Goal: Complete application form

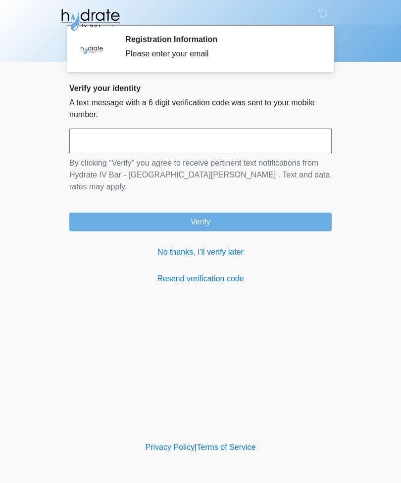
click at [263, 137] on input "text" at bounding box center [200, 141] width 262 height 25
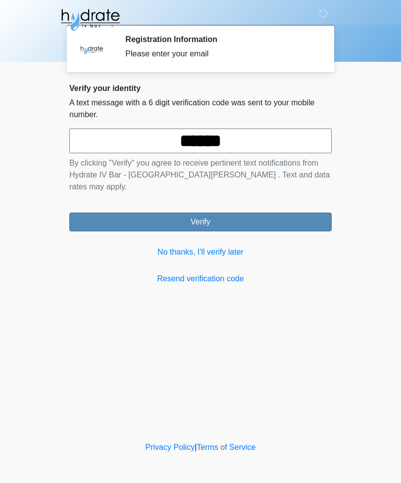
type input "******"
click at [276, 213] on button "Verify" at bounding box center [200, 222] width 262 height 19
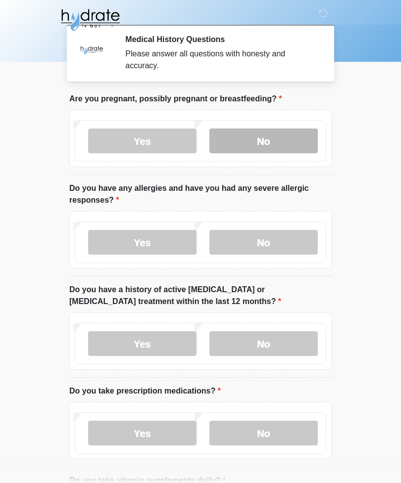
click at [268, 147] on label "No" at bounding box center [263, 141] width 108 height 25
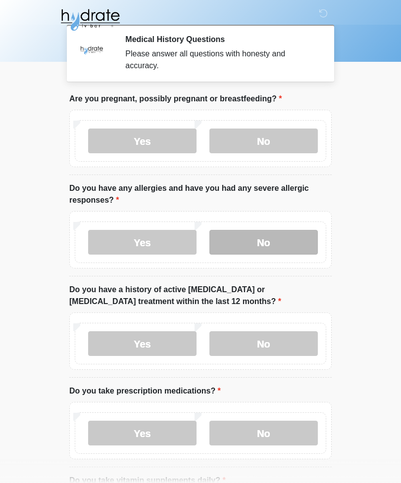
click at [289, 242] on label "No" at bounding box center [263, 242] width 108 height 25
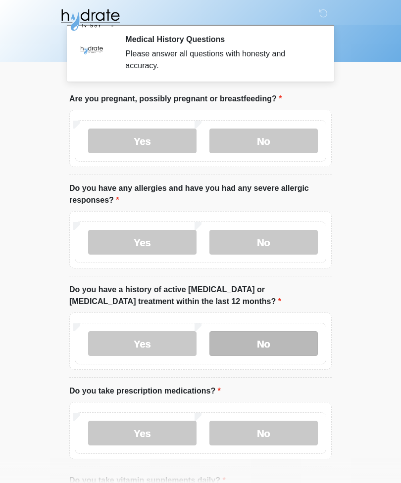
click at [302, 346] on label "No" at bounding box center [263, 343] width 108 height 25
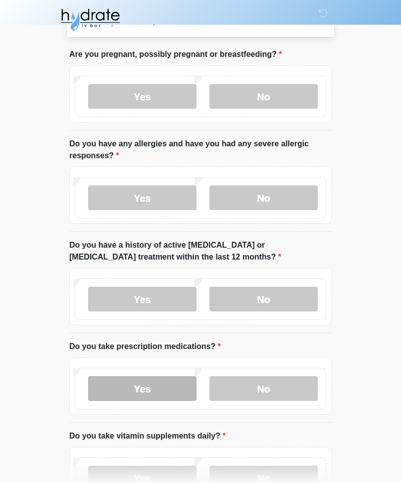
click at [166, 389] on label "Yes" at bounding box center [142, 389] width 108 height 25
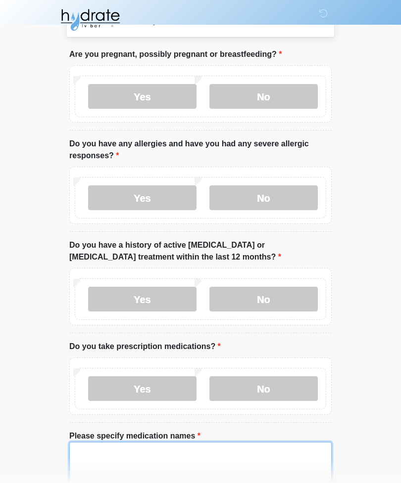
click at [242, 462] on textarea "Please specify medication names" at bounding box center [200, 463] width 262 height 43
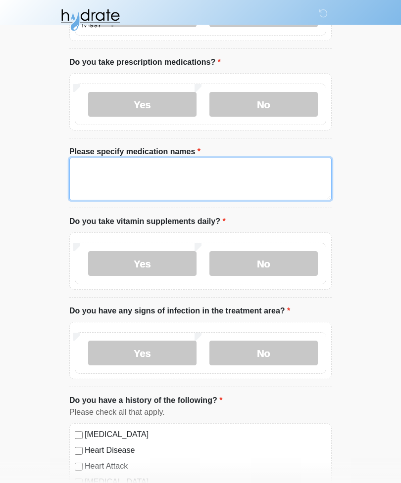
scroll to position [328, 0]
click at [240, 176] on textarea "**********" at bounding box center [200, 179] width 262 height 43
click at [76, 163] on textarea "**********" at bounding box center [200, 179] width 262 height 43
click at [157, 185] on textarea "**********" at bounding box center [200, 179] width 262 height 43
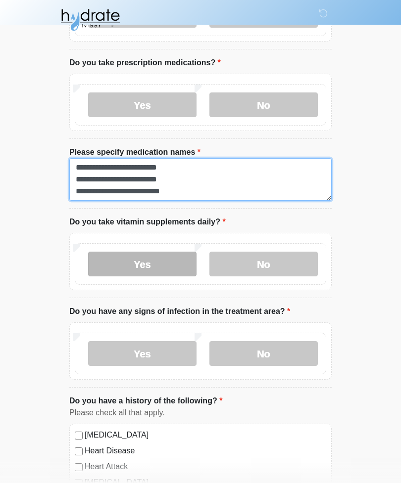
type textarea "**********"
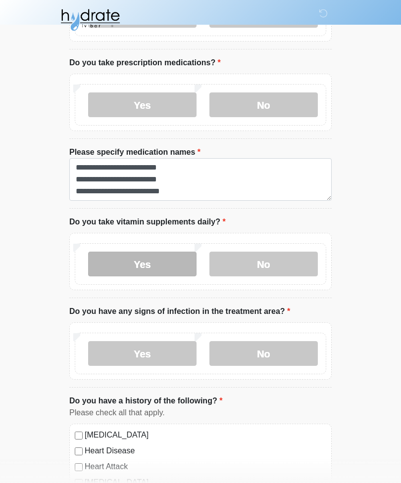
click at [182, 268] on label "Yes" at bounding box center [142, 264] width 108 height 25
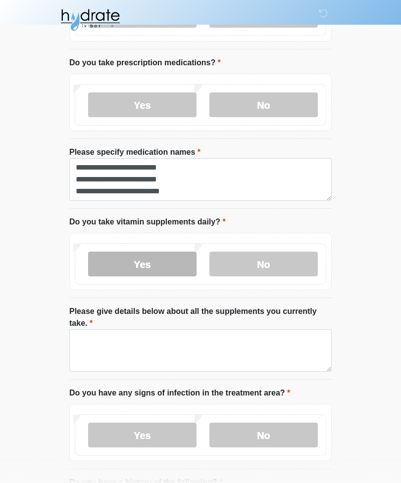
scroll to position [329, 0]
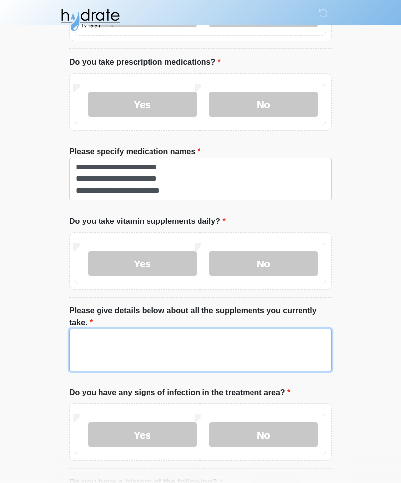
click at [210, 347] on textarea "Please give details below about all the supplements you currently take." at bounding box center [200, 350] width 262 height 43
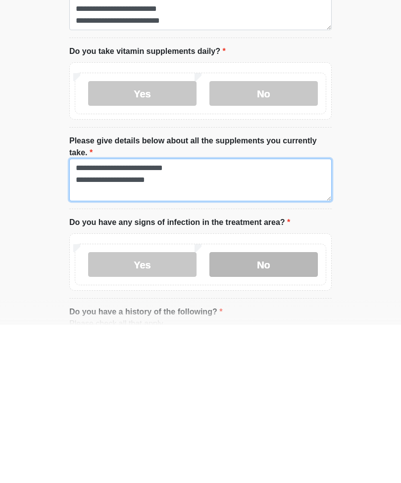
type textarea "**********"
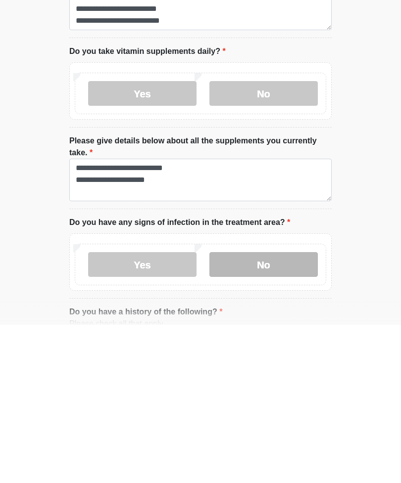
click at [285, 411] on label "No" at bounding box center [263, 423] width 108 height 25
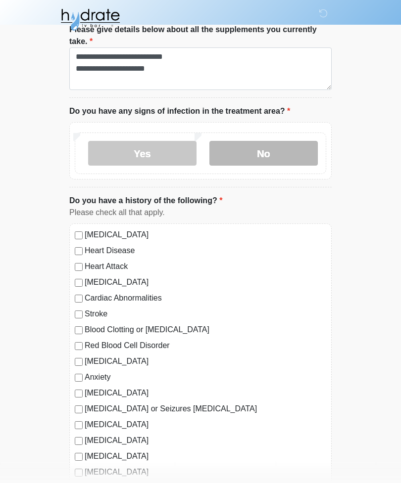
scroll to position [612, 0]
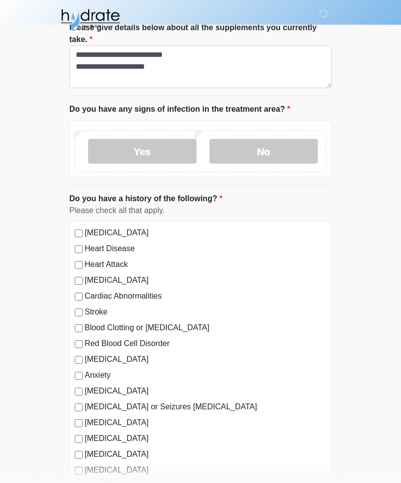
click at [143, 231] on label "[MEDICAL_DATA]" at bounding box center [205, 233] width 241 height 12
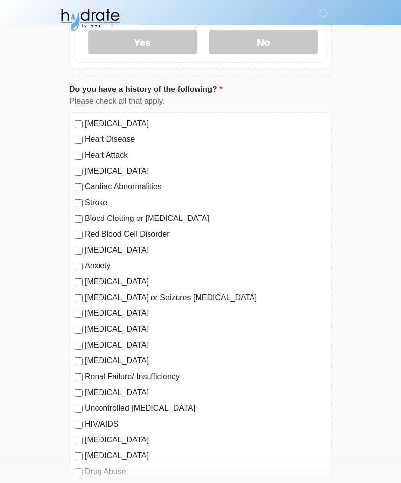
scroll to position [724, 0]
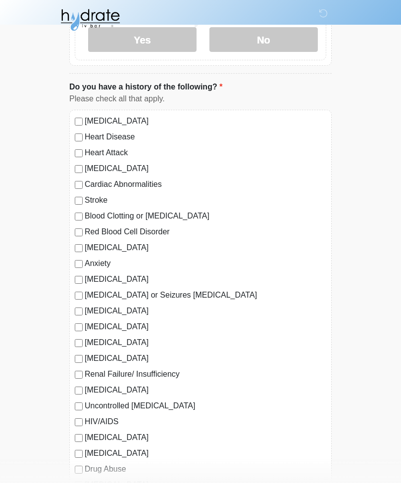
click at [118, 244] on label "[MEDICAL_DATA]" at bounding box center [205, 248] width 241 height 12
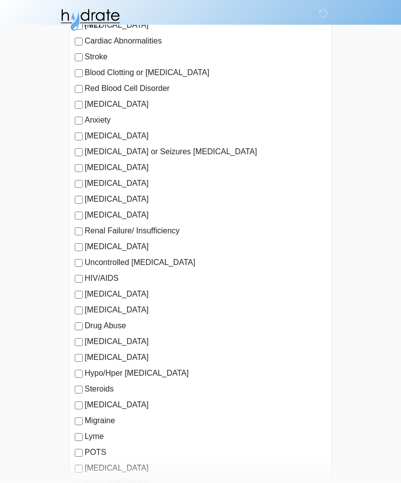
scroll to position [868, 0]
click at [123, 358] on label "[MEDICAL_DATA]" at bounding box center [205, 358] width 241 height 12
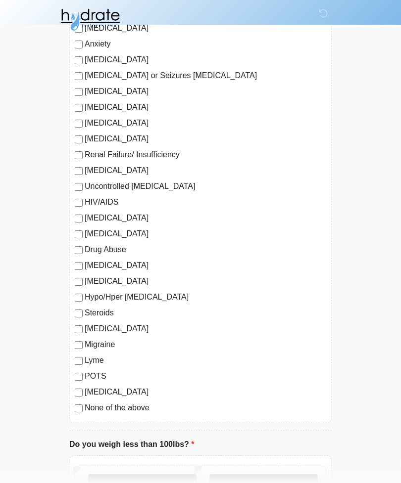
scroll to position [944, 0]
click at [107, 345] on label "Migraine" at bounding box center [205, 345] width 241 height 12
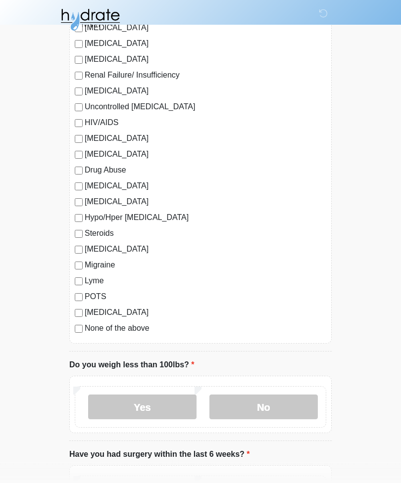
scroll to position [1030, 0]
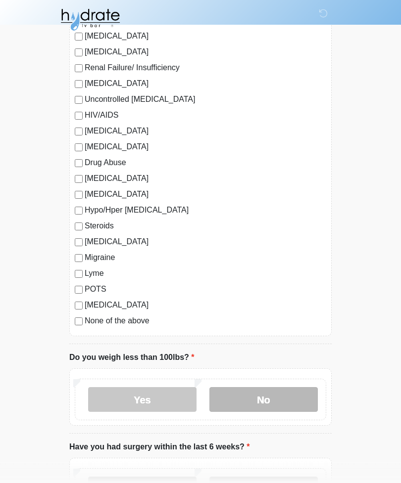
click at [271, 398] on label "No" at bounding box center [263, 400] width 108 height 25
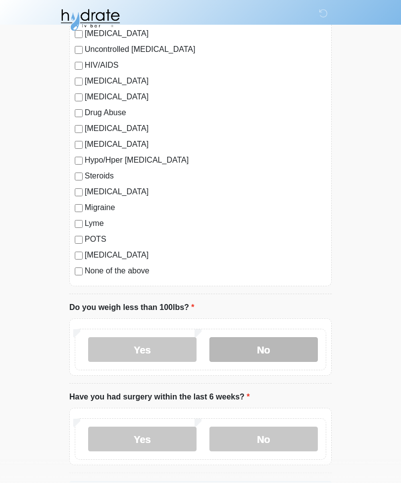
scroll to position [1117, 0]
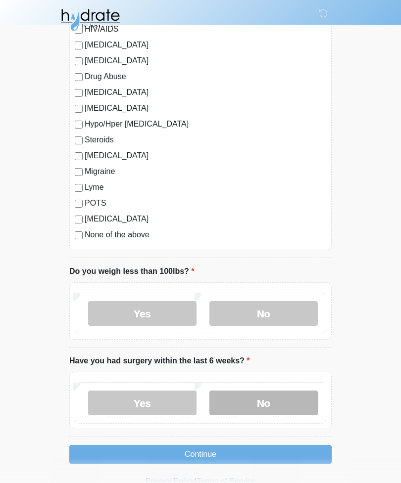
click at [299, 406] on label "No" at bounding box center [263, 403] width 108 height 25
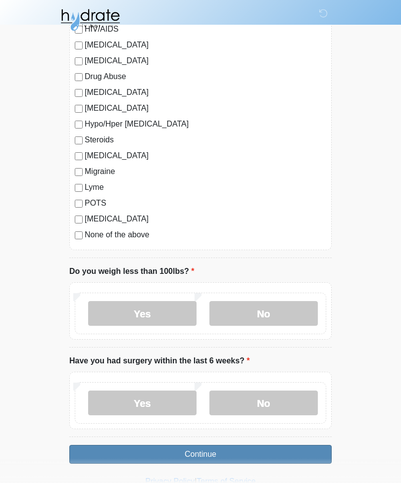
click at [312, 455] on button "Continue" at bounding box center [200, 454] width 262 height 19
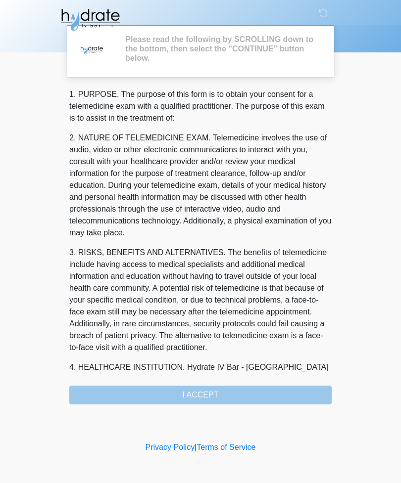
scroll to position [0, 0]
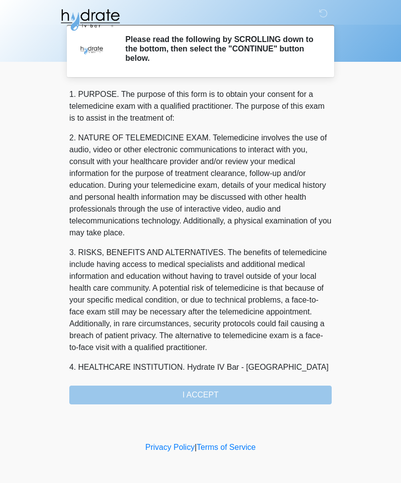
click at [304, 397] on div "1. PURPOSE. The purpose of this form is to obtain your consent for a telemedici…" at bounding box center [200, 247] width 262 height 316
click at [261, 397] on div "1. PURPOSE. The purpose of this form is to obtain your consent for a telemedici…" at bounding box center [200, 247] width 262 height 316
click at [207, 396] on div "1. PURPOSE. The purpose of this form is to obtain your consent for a telemedici…" at bounding box center [200, 247] width 262 height 316
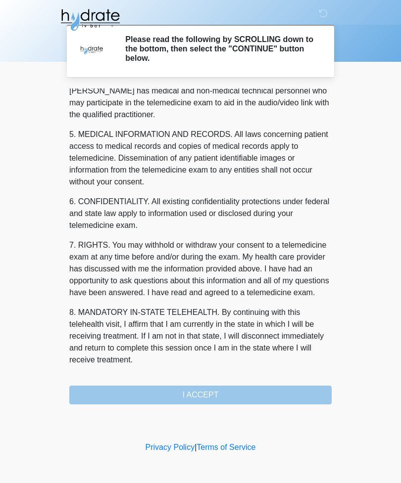
scroll to position [300, 0]
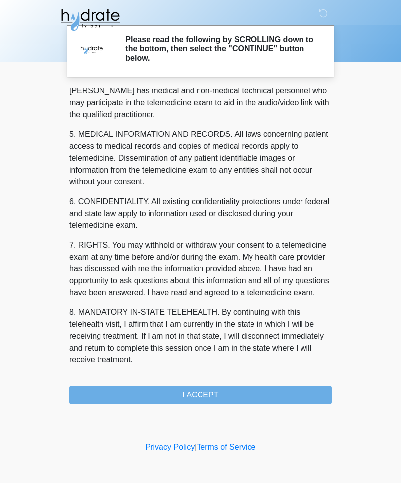
click at [216, 396] on button "I ACCEPT" at bounding box center [200, 395] width 262 height 19
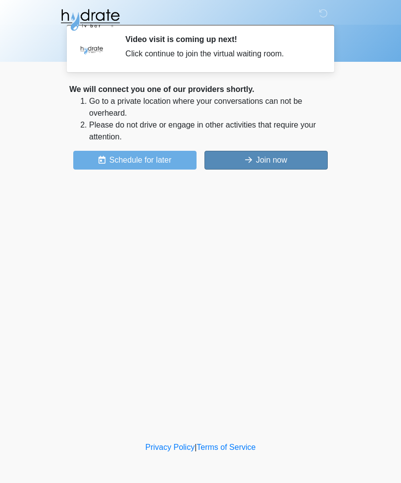
click at [285, 158] on button "Join now" at bounding box center [265, 160] width 123 height 19
